Goal: Task Accomplishment & Management: Manage account settings

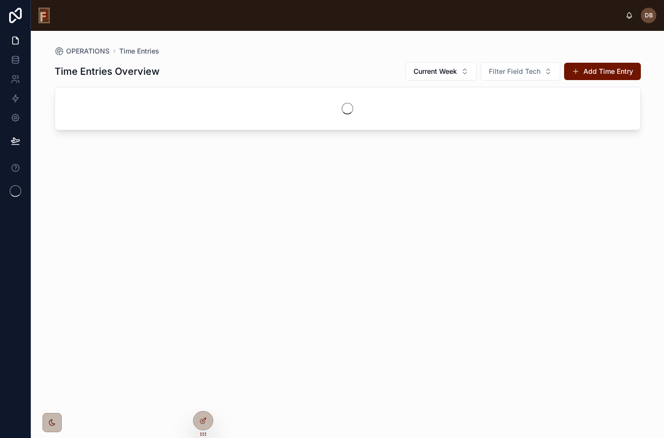
scroll to position [39, 0]
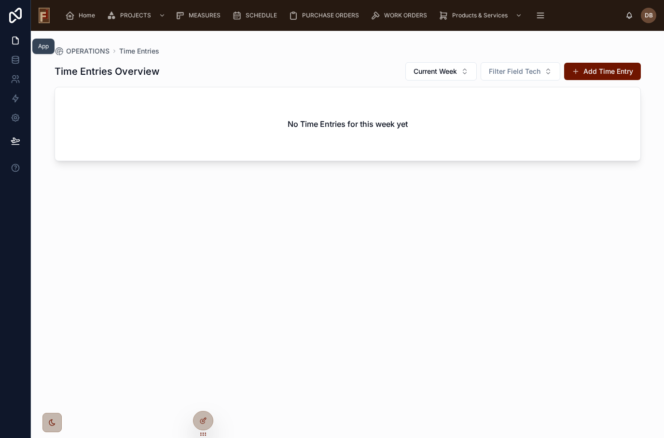
click at [16, 37] on icon at bounding box center [16, 40] width 6 height 7
click at [81, 18] on span "Home" at bounding box center [87, 16] width 16 height 8
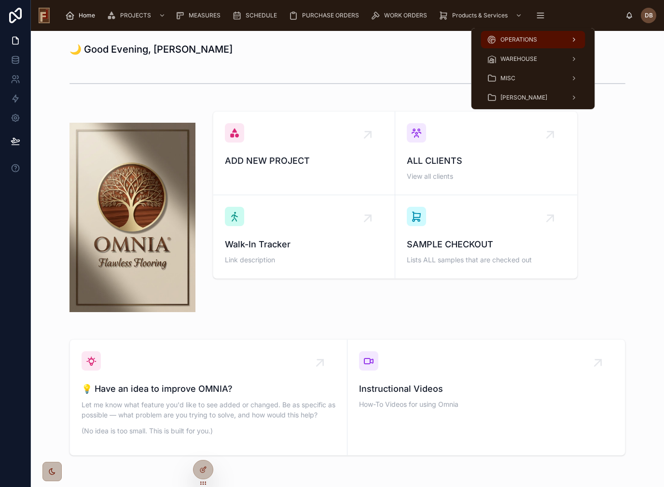
click at [528, 37] on span "OPERATIONS" at bounding box center [519, 40] width 37 height 8
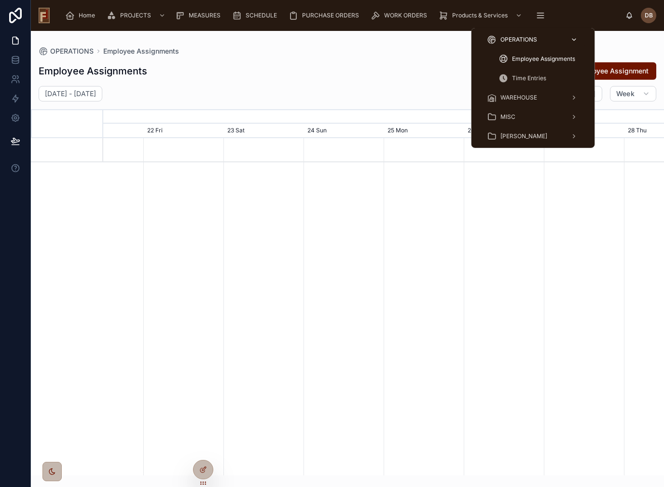
scroll to position [0, 842]
click at [533, 59] on span "Employee Assignments" at bounding box center [543, 59] width 63 height 8
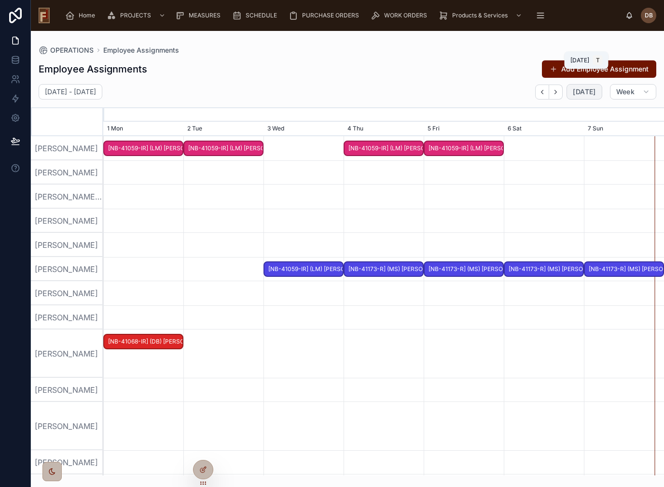
click at [583, 92] on span "[DATE]" at bounding box center [584, 91] width 23 height 9
click at [557, 92] on icon "button" at bounding box center [556, 92] width 2 height 4
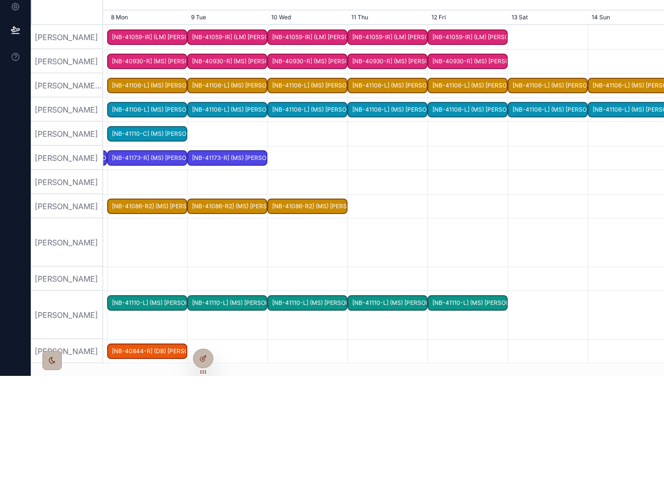
scroll to position [0, 832]
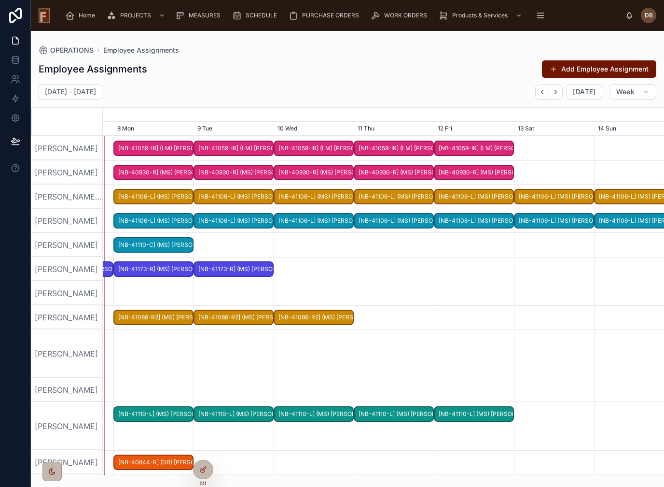
scroll to position [12, 0]
click at [417, 281] on div at bounding box center [379, 293] width 2244 height 24
click at [407, 329] on div at bounding box center [379, 353] width 2244 height 48
click at [408, 337] on div at bounding box center [379, 353] width 2244 height 48
click at [402, 344] on div at bounding box center [379, 353] width 2244 height 48
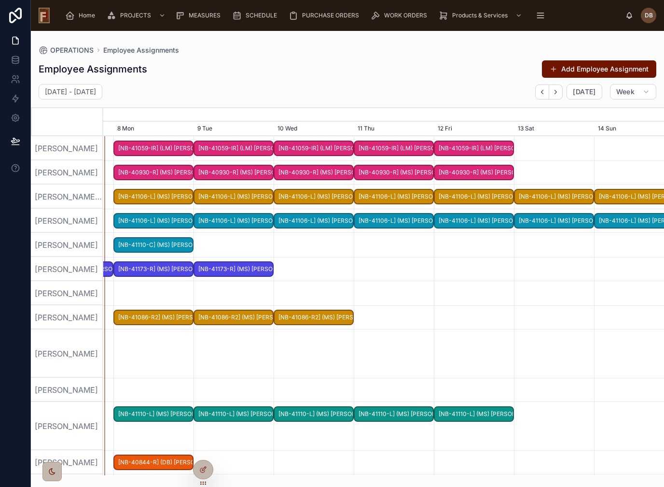
click at [401, 329] on div at bounding box center [379, 353] width 2244 height 48
click at [639, 84] on button "Week" at bounding box center [633, 91] width 46 height 15
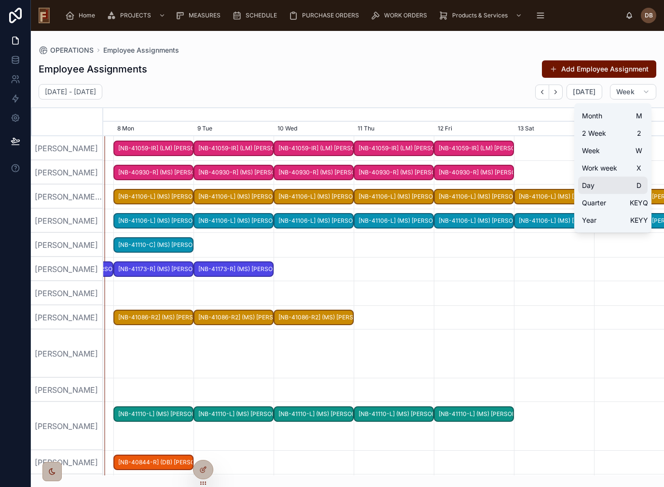
click at [601, 177] on button "Day D" at bounding box center [613, 185] width 70 height 17
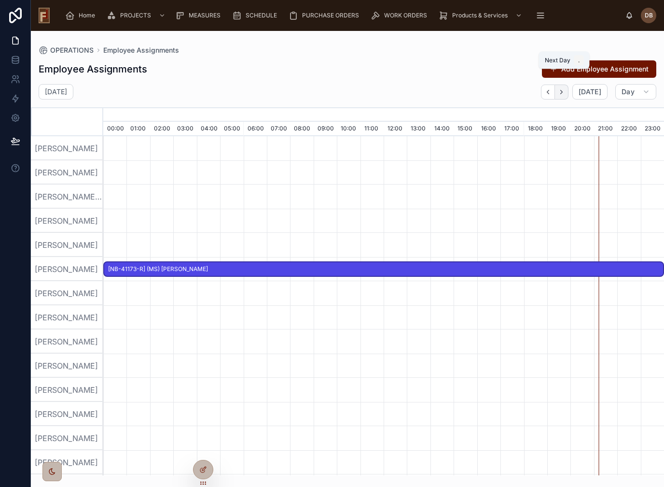
click at [565, 88] on icon "button" at bounding box center [561, 91] width 7 height 7
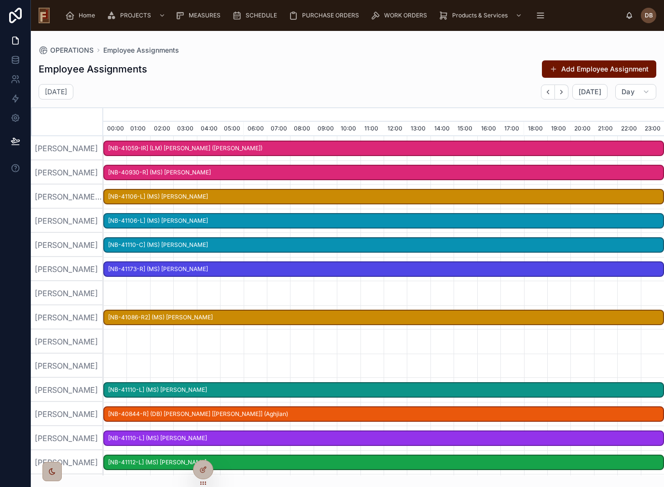
click at [318, 341] on div at bounding box center [384, 341] width 8416 height 24
click at [591, 91] on span "[DATE]" at bounding box center [590, 91] width 23 height 9
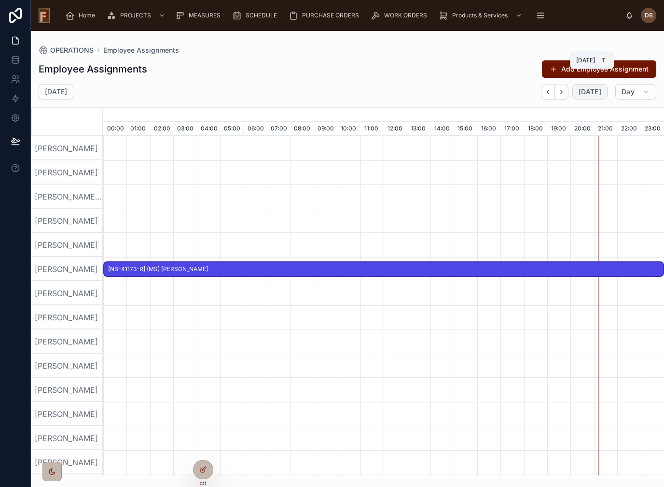
click at [595, 94] on span "[DATE]" at bounding box center [590, 91] width 23 height 9
click at [627, 94] on span "Day" at bounding box center [628, 91] width 13 height 9
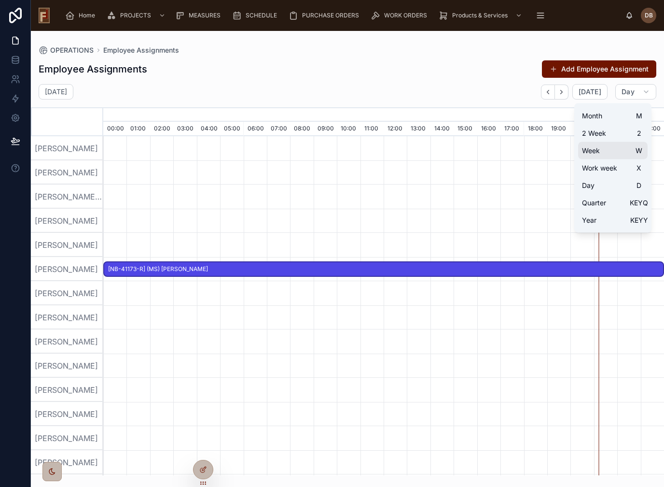
click at [600, 146] on span "Week" at bounding box center [591, 151] width 18 height 10
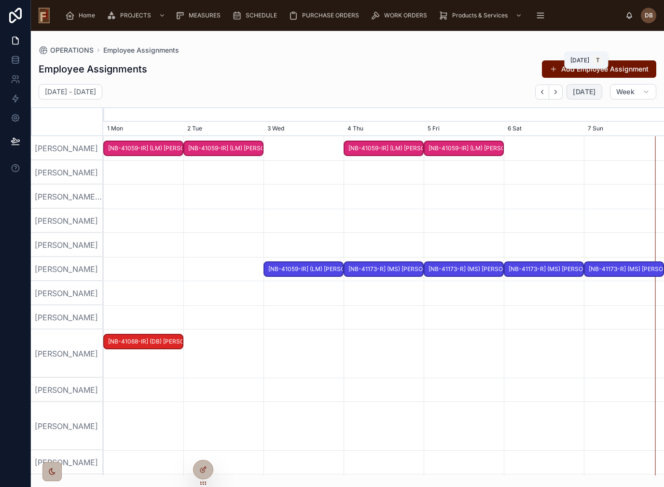
click at [589, 90] on span "[DATE]" at bounding box center [584, 91] width 23 height 9
click at [557, 92] on icon "button" at bounding box center [556, 92] width 2 height 4
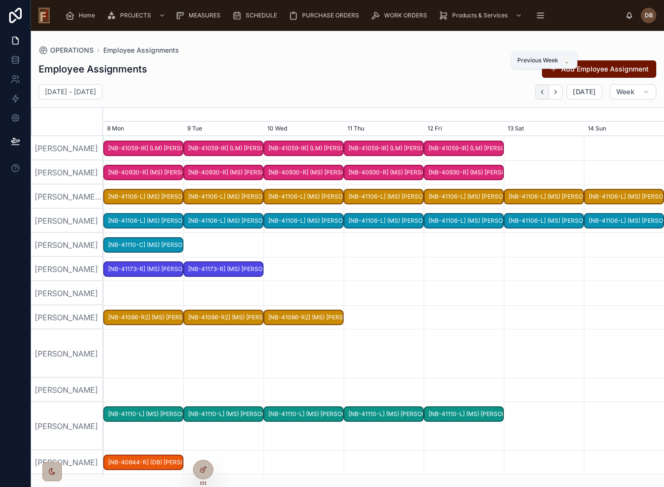
click at [544, 90] on icon "button" at bounding box center [543, 92] width 2 height 4
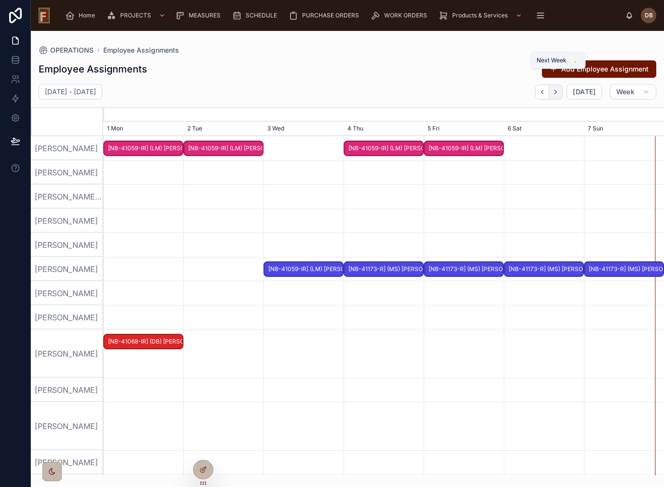
click at [563, 91] on button "button" at bounding box center [556, 91] width 14 height 15
